Goal: Task Accomplishment & Management: Use online tool/utility

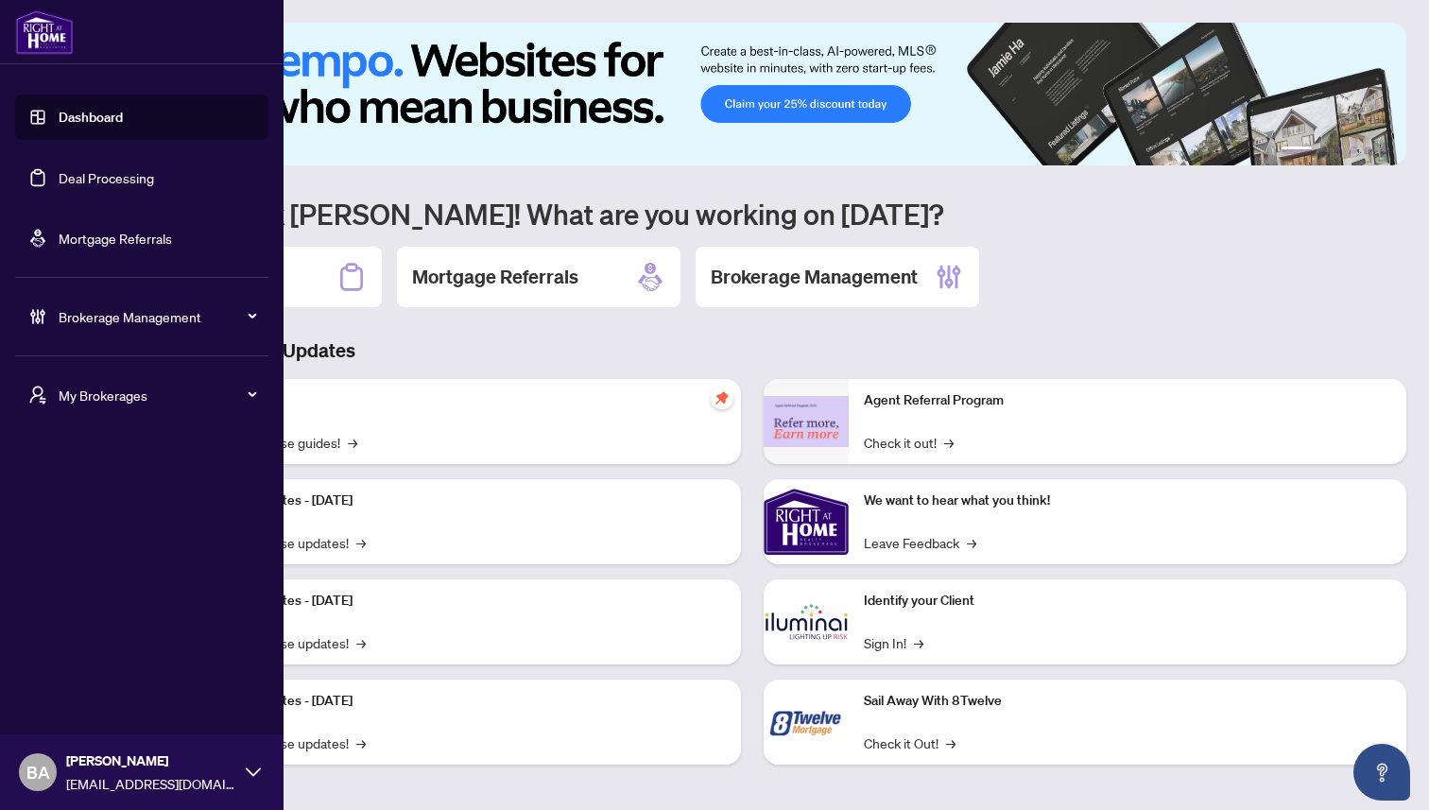
click at [94, 399] on span "My Brokerages" at bounding box center [157, 395] width 197 height 21
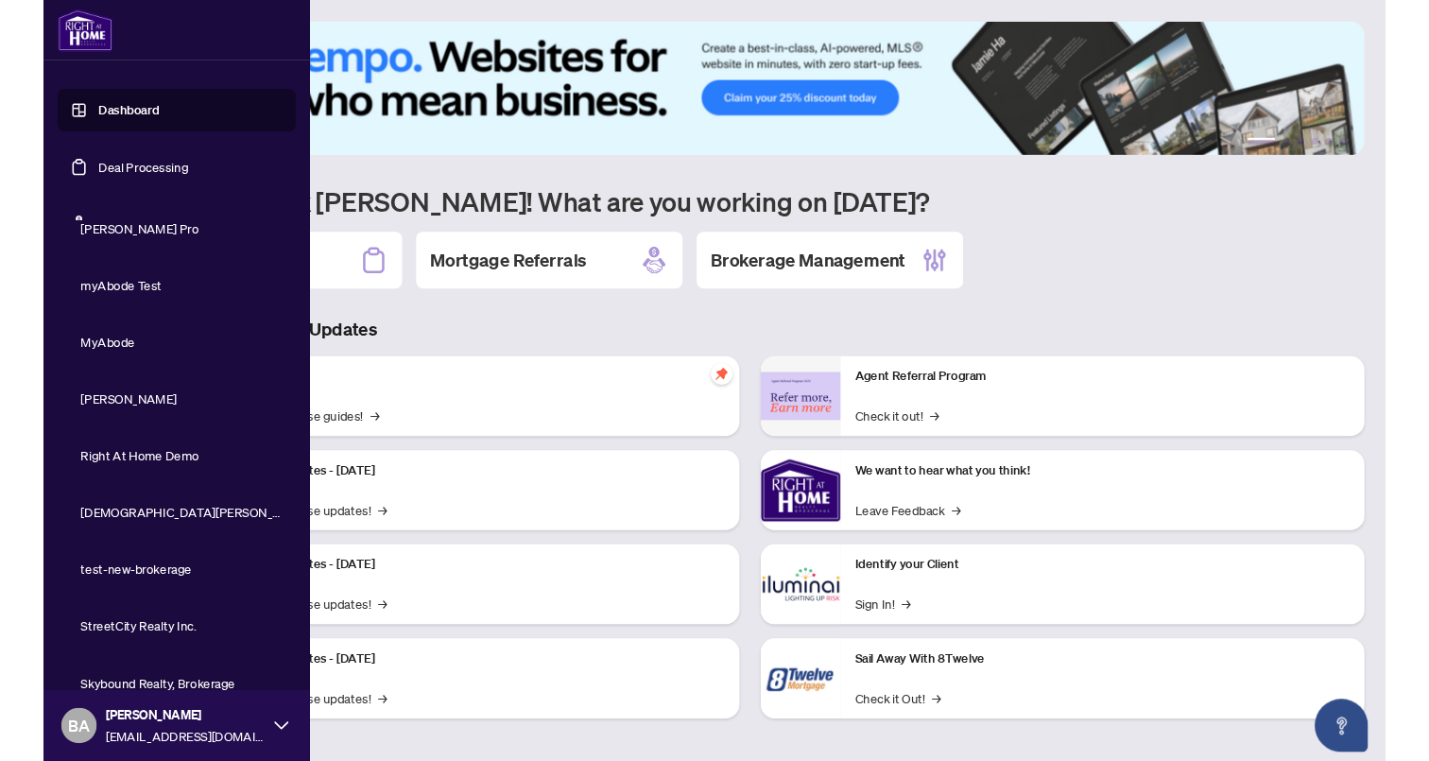
scroll to position [381, 0]
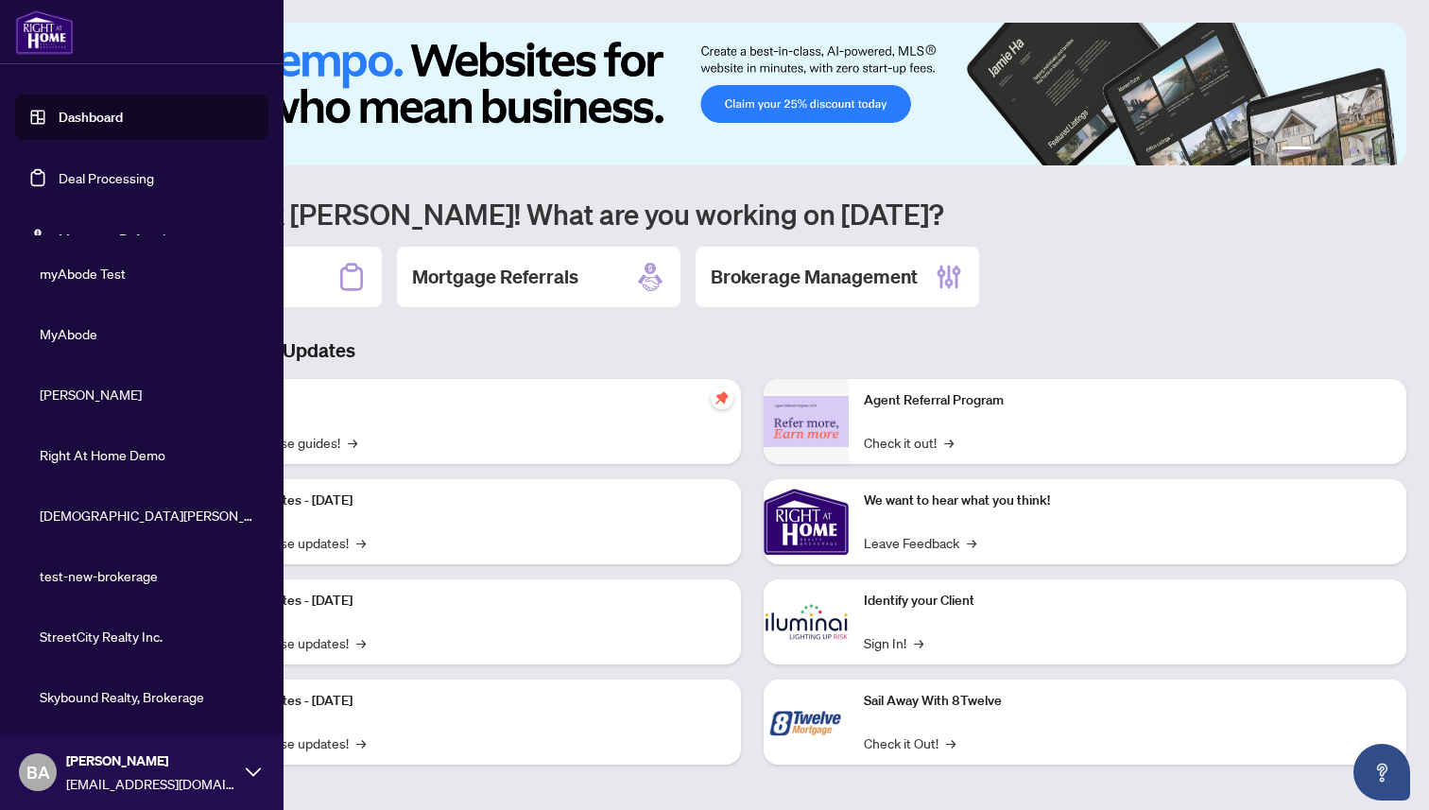
click at [69, 696] on span "Skybound Realty, Brokerage" at bounding box center [147, 696] width 215 height 21
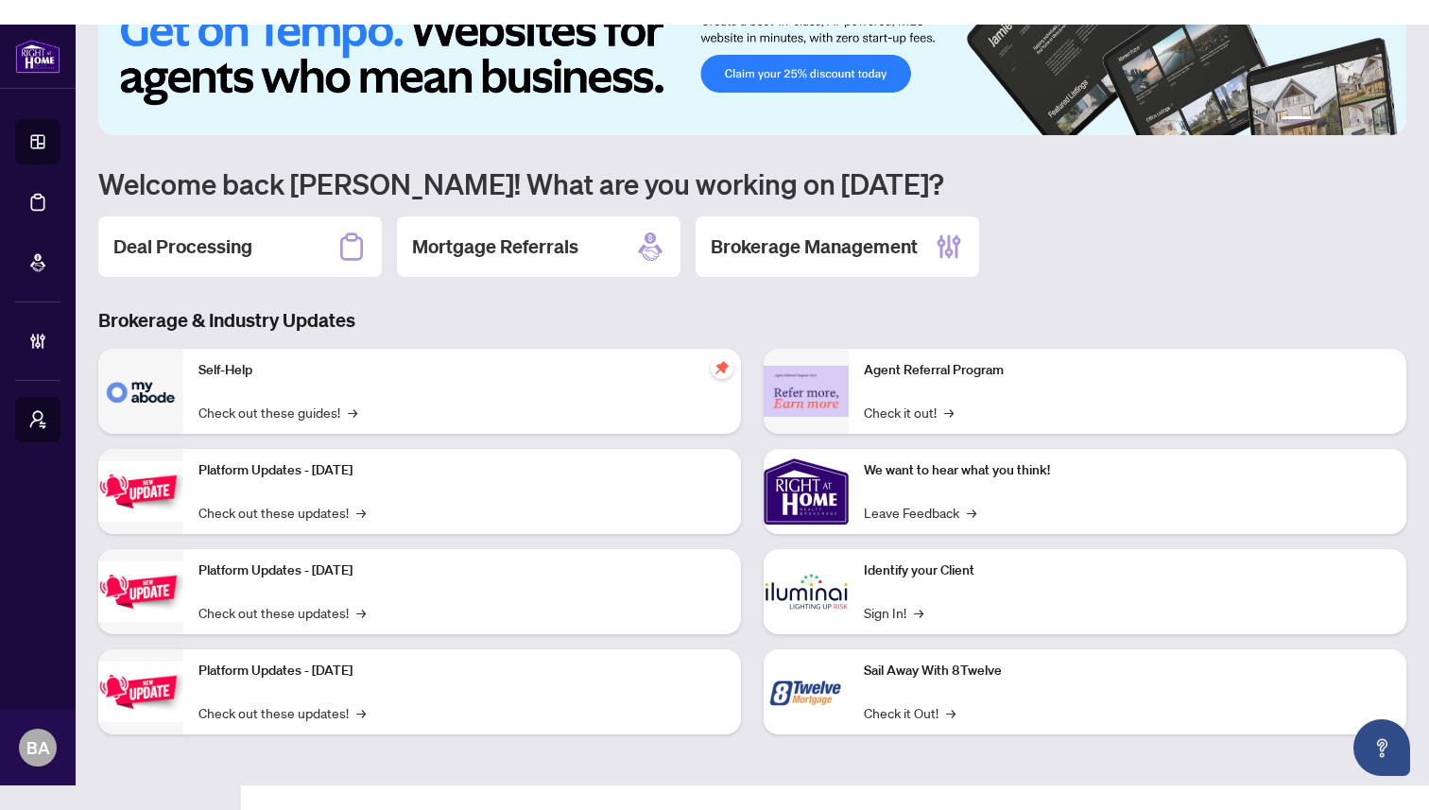
scroll to position [0, 0]
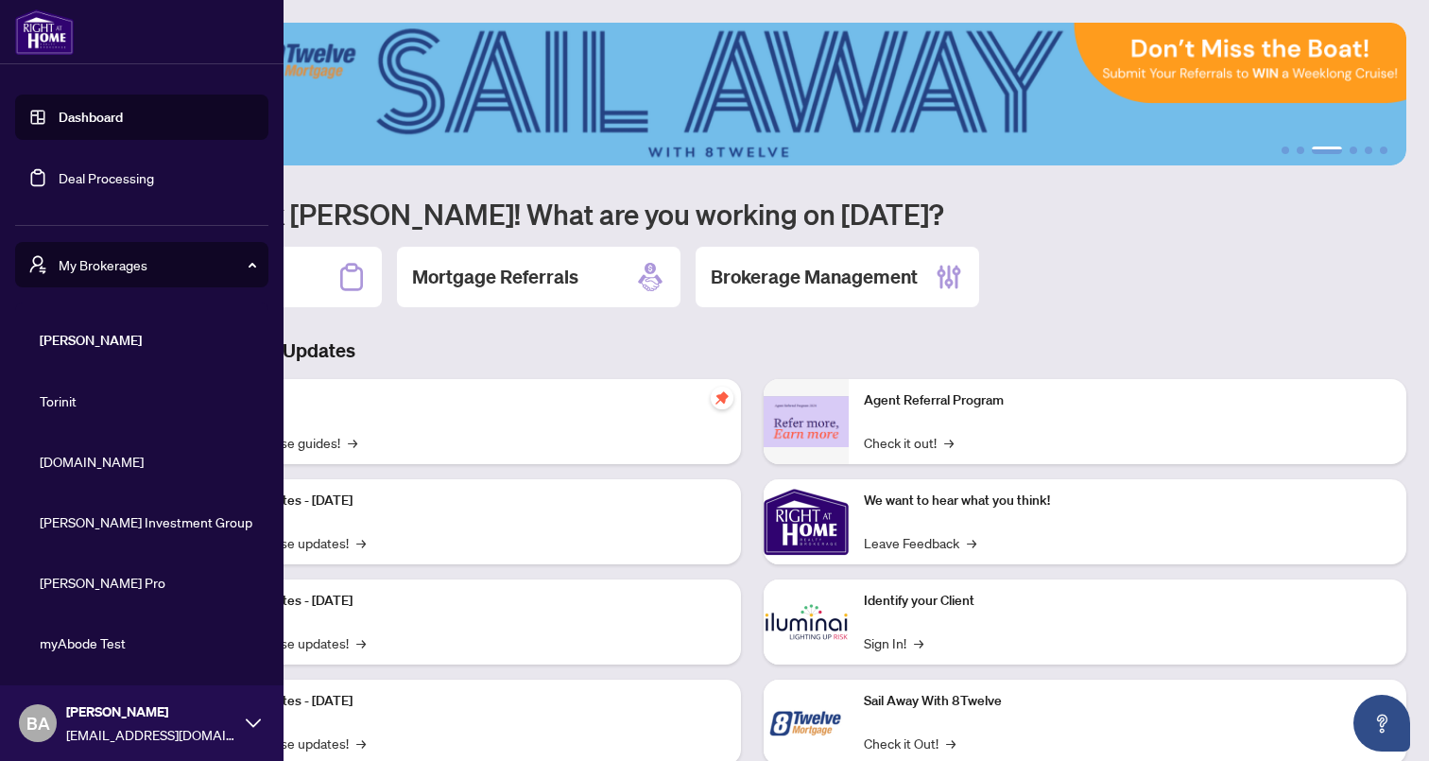
click at [242, 263] on span "My Brokerages" at bounding box center [157, 264] width 197 height 21
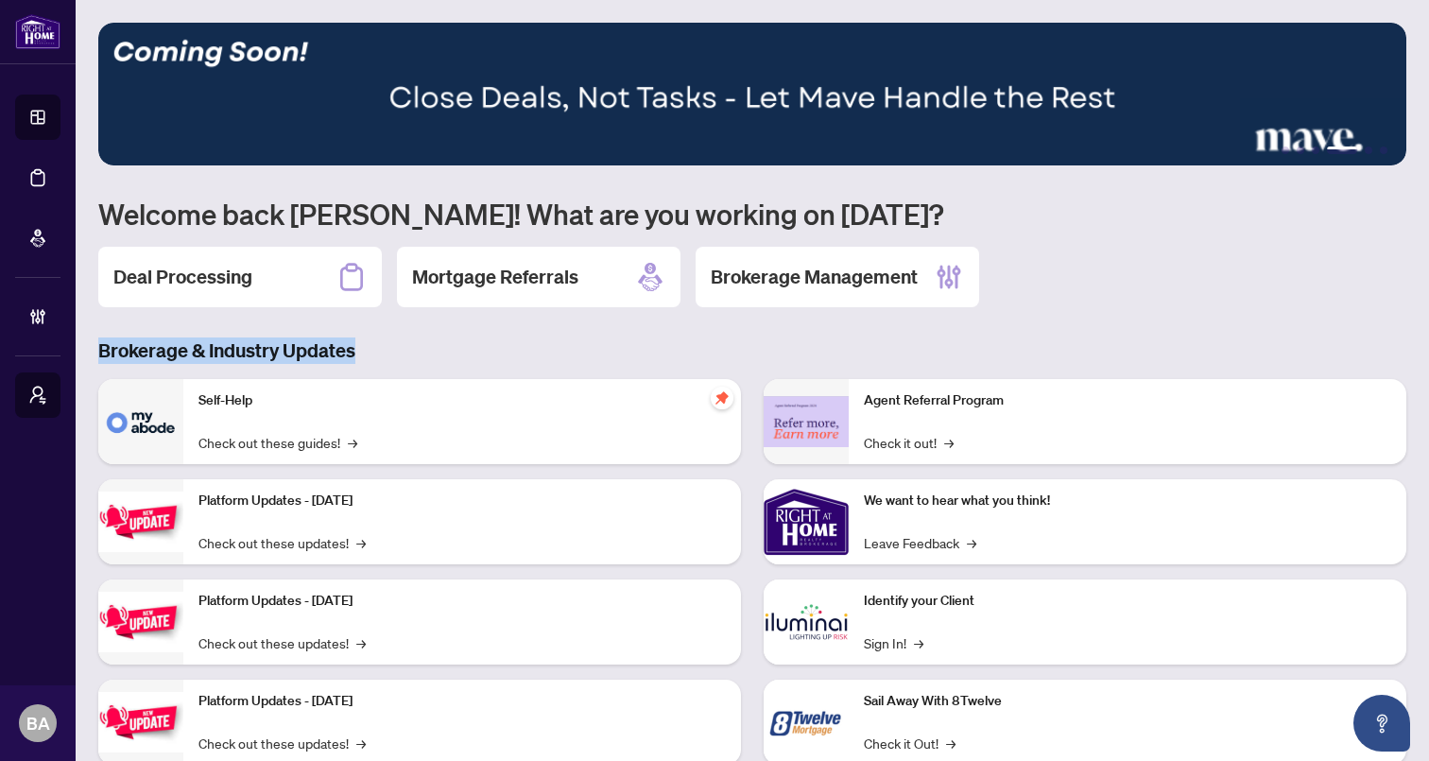
drag, startPoint x: 356, startPoint y: 352, endPoint x: 98, endPoint y: 345, distance: 258.1
click at [98, 345] on h3 "Brokerage & Industry Updates" at bounding box center [752, 350] width 1308 height 26
click at [111, 352] on h3 "Brokerage & Industry Updates" at bounding box center [752, 350] width 1308 height 26
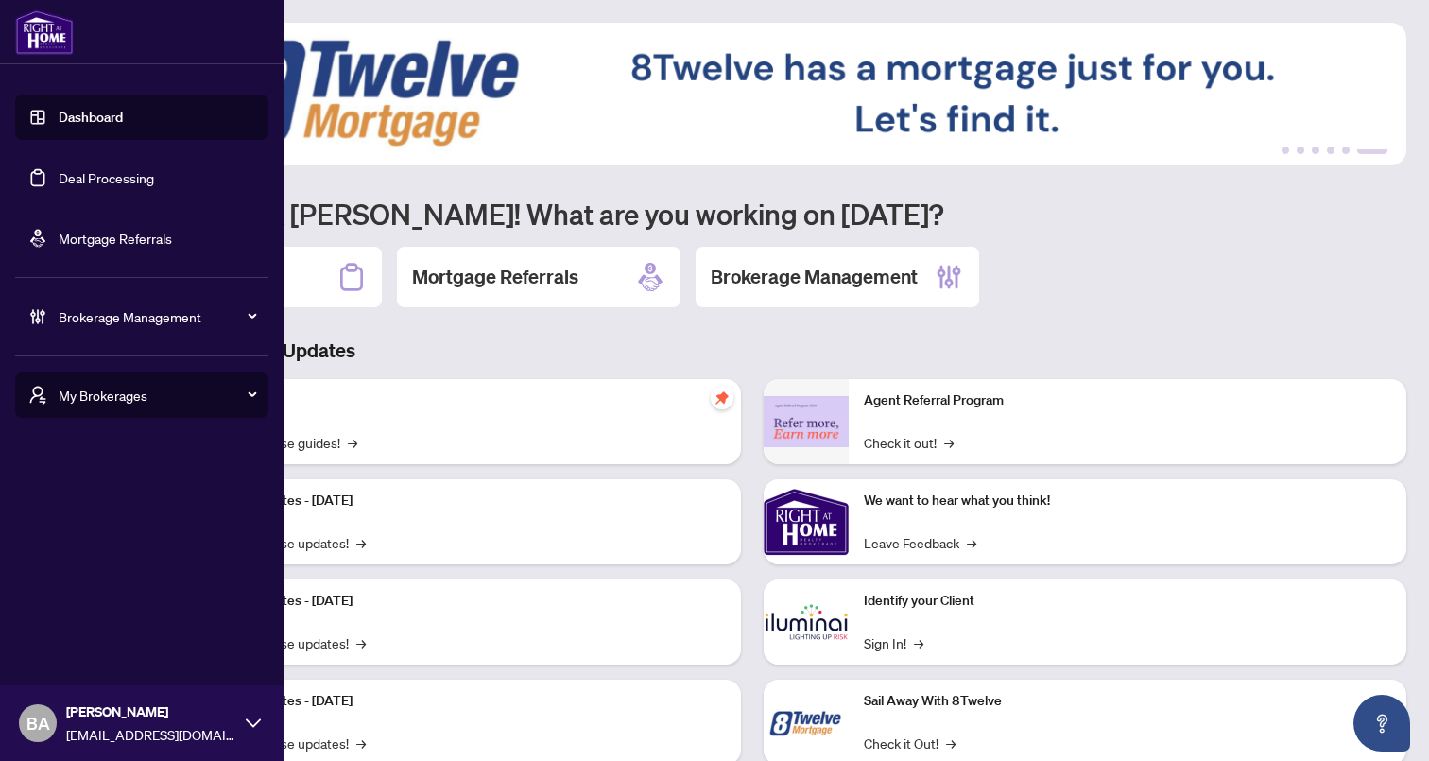
click at [85, 177] on link "Deal Processing" at bounding box center [106, 177] width 95 height 17
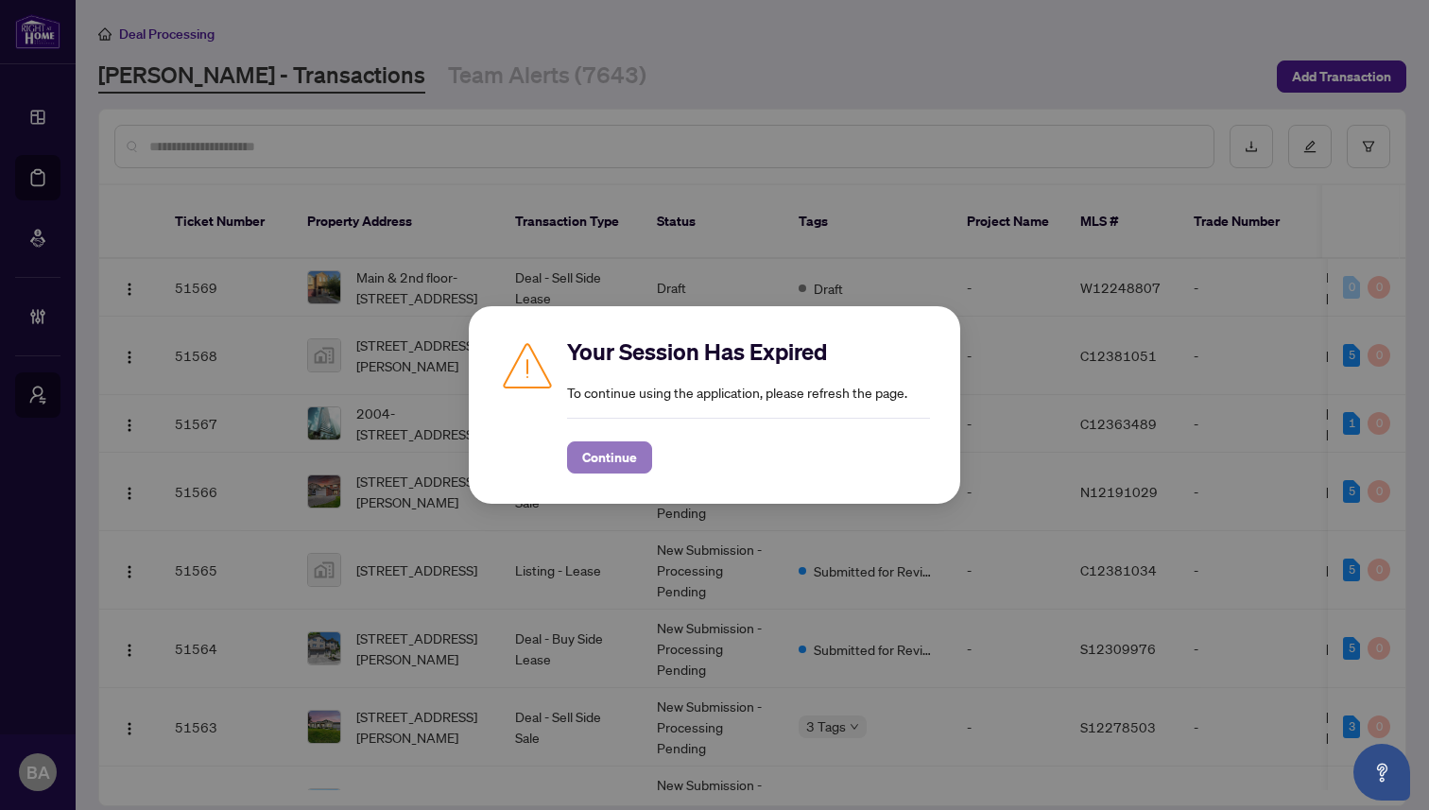
click at [625, 446] on span "Continue" at bounding box center [609, 457] width 55 height 30
